Goal: Task Accomplishment & Management: Manage account settings

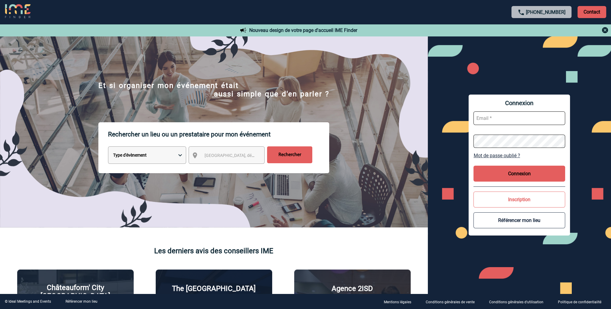
click at [513, 115] on input "text" at bounding box center [519, 119] width 92 height 14
type input "carine.lehmann@sogeti.com"
click at [122, 179] on div "Rechercher un lieu ou un prestataire pour mon événement Type d'évènement Sémina…" at bounding box center [214, 174] width 428 height 105
drag, startPoint x: 122, startPoint y: 324, endPoint x: 66, endPoint y: 242, distance: 98.9
click at [66, 242] on img at bounding box center [214, 157] width 428 height 242
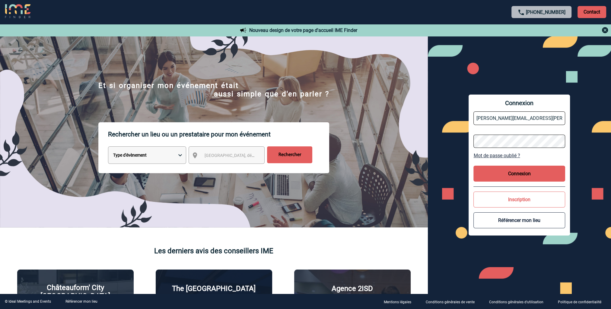
click at [510, 171] on button "Connexion" at bounding box center [519, 174] width 92 height 16
click at [495, 115] on input "text" at bounding box center [519, 119] width 92 height 14
type input "carine.lehmann@sogeti.com"
click at [509, 119] on input "text" at bounding box center [519, 119] width 92 height 14
type input "[PERSON_NAME][EMAIL_ADDRESS][PERSON_NAME][DOMAIN_NAME]"
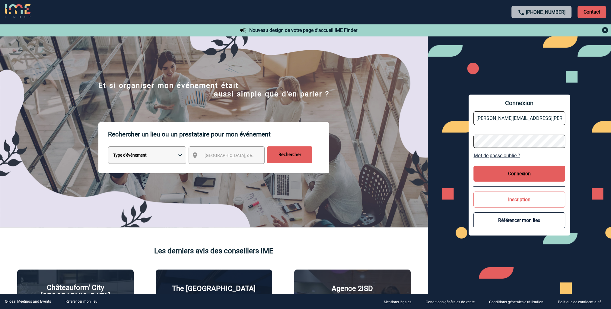
click at [505, 155] on link "Mot de passe oublié ?" at bounding box center [519, 156] width 92 height 6
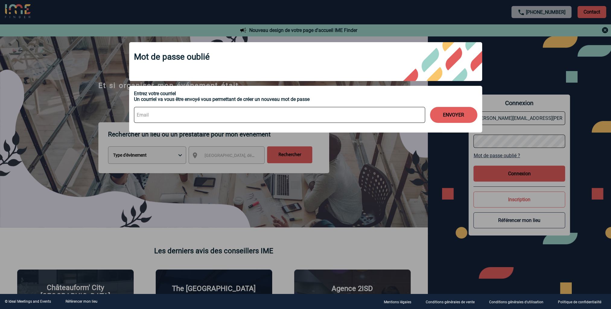
click at [172, 116] on input at bounding box center [279, 115] width 291 height 16
type input "[PERSON_NAME][EMAIL_ADDRESS][PERSON_NAME][DOMAIN_NAME]"
click at [458, 112] on button "ENVOYER" at bounding box center [453, 115] width 47 height 16
